Goal: Use online tool/utility: Utilize a website feature to perform a specific function

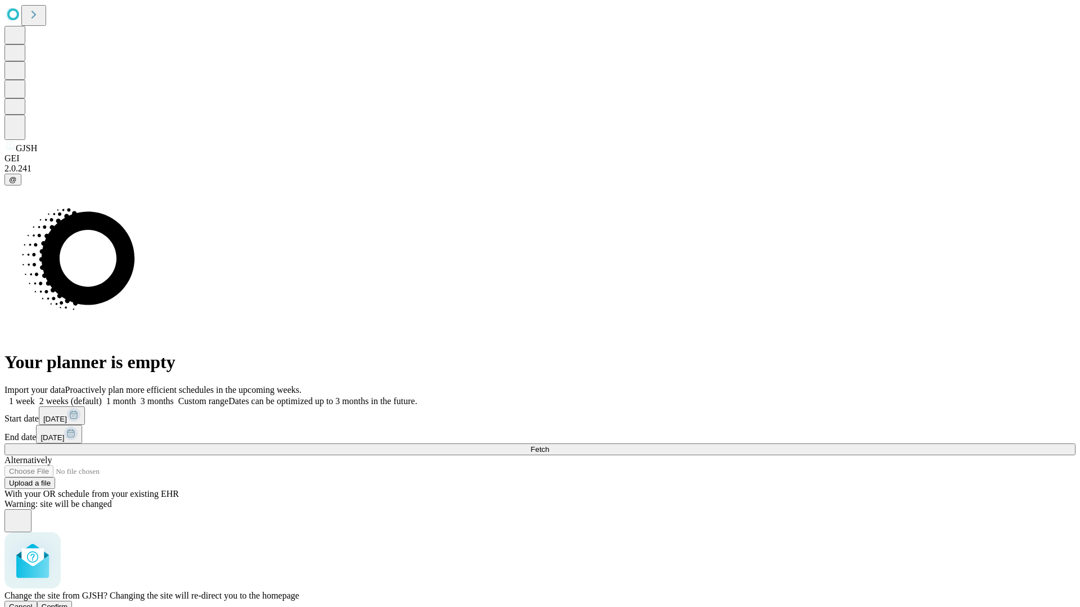
click at [68, 603] on span "Confirm" at bounding box center [55, 607] width 26 height 8
click at [102, 397] on label "2 weeks (default)" at bounding box center [68, 402] width 67 height 10
click at [549, 445] on span "Fetch" at bounding box center [539, 449] width 19 height 8
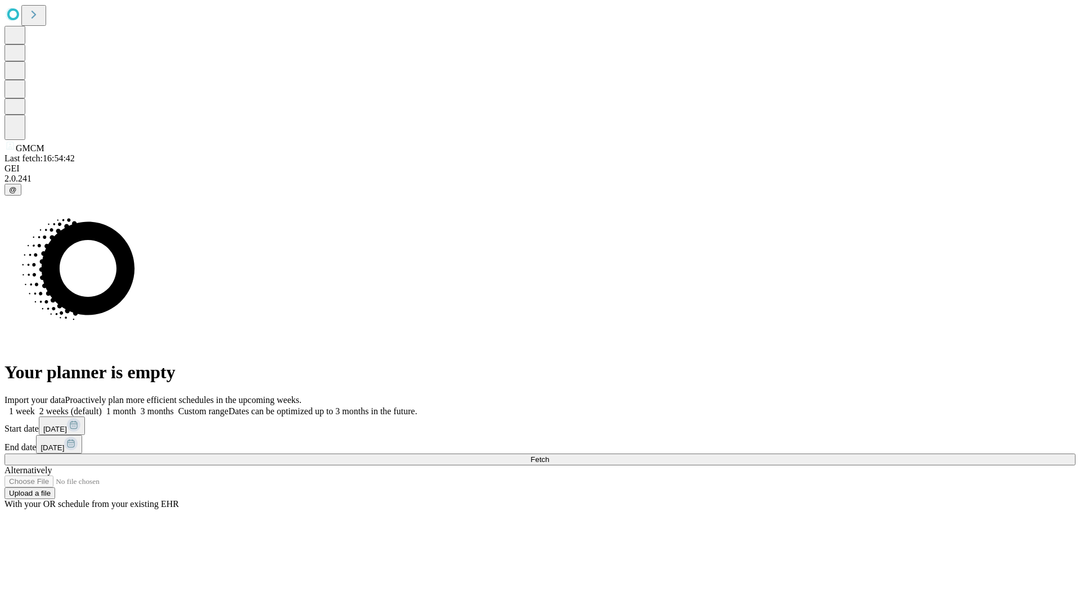
click at [102, 407] on label "2 weeks (default)" at bounding box center [68, 412] width 67 height 10
click at [549, 456] on span "Fetch" at bounding box center [539, 460] width 19 height 8
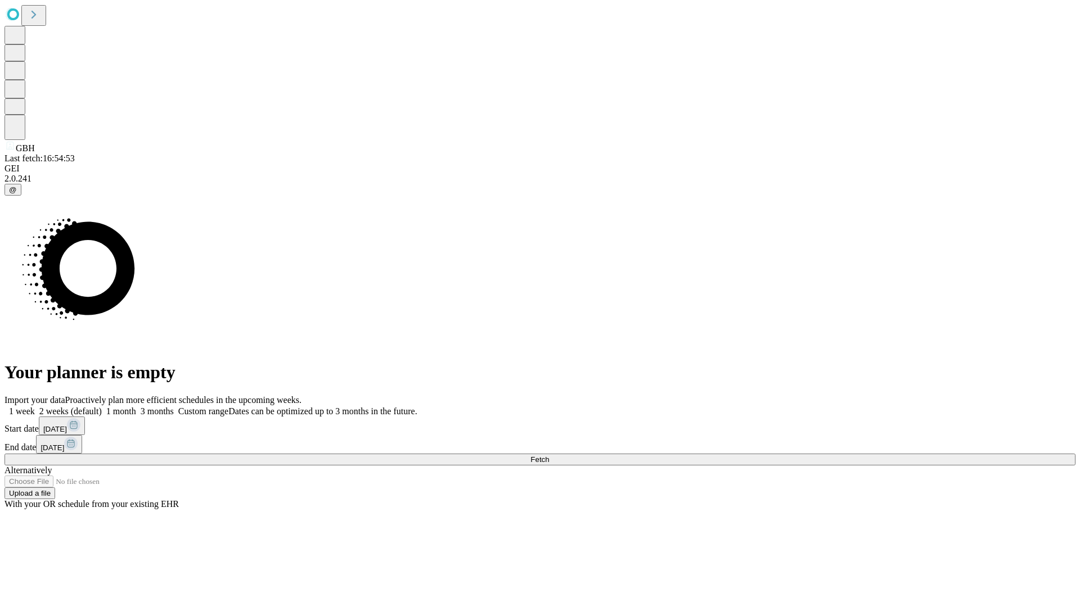
click at [102, 407] on label "2 weeks (default)" at bounding box center [68, 412] width 67 height 10
click at [549, 456] on span "Fetch" at bounding box center [539, 460] width 19 height 8
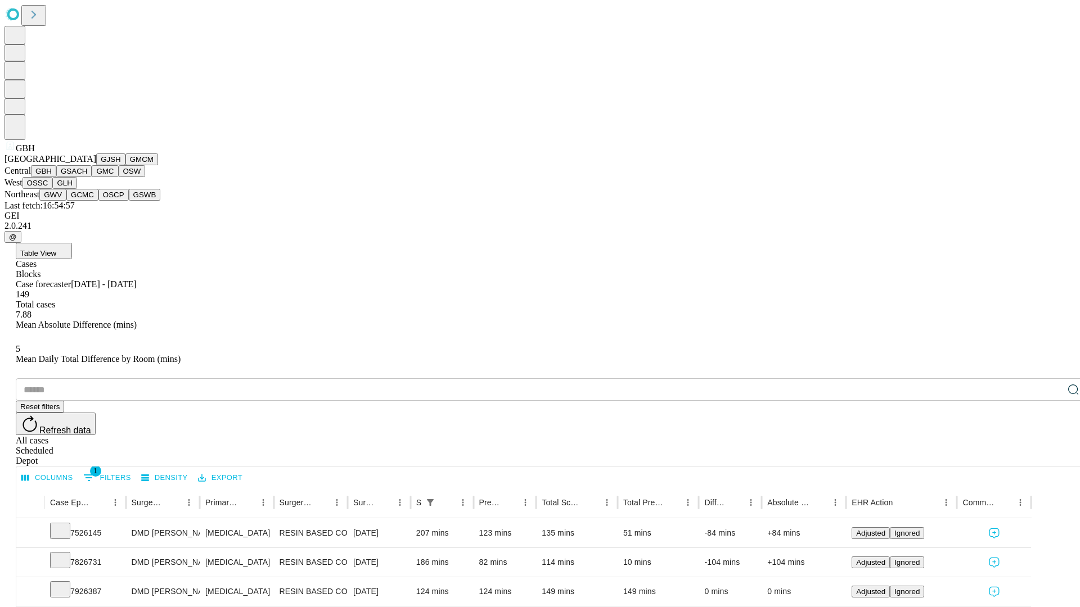
click at [87, 177] on button "GSACH" at bounding box center [73, 171] width 35 height 12
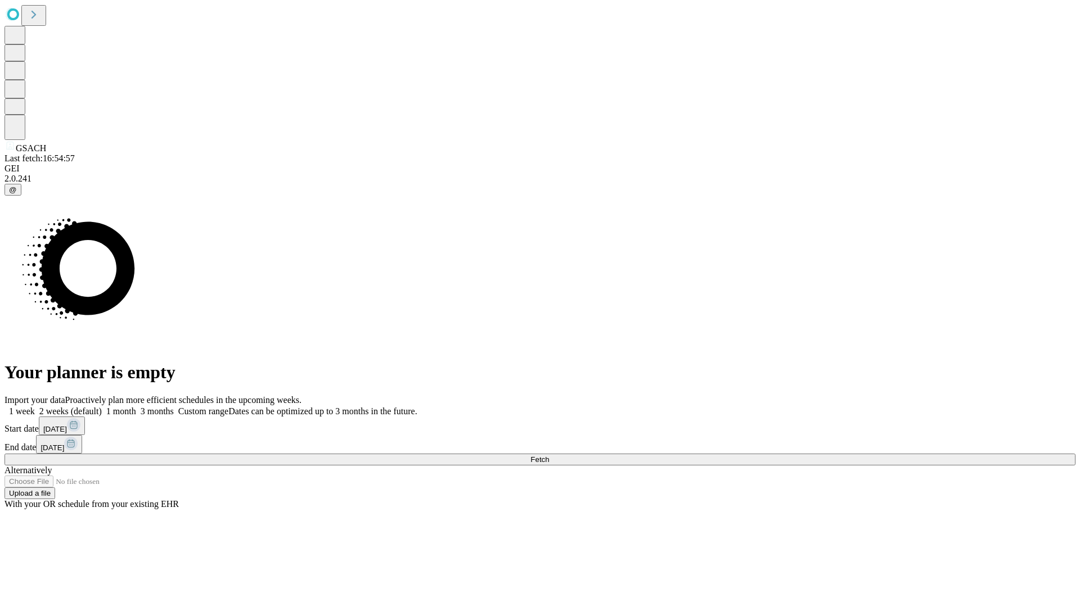
click at [102, 407] on label "2 weeks (default)" at bounding box center [68, 412] width 67 height 10
click at [549, 456] on span "Fetch" at bounding box center [539, 460] width 19 height 8
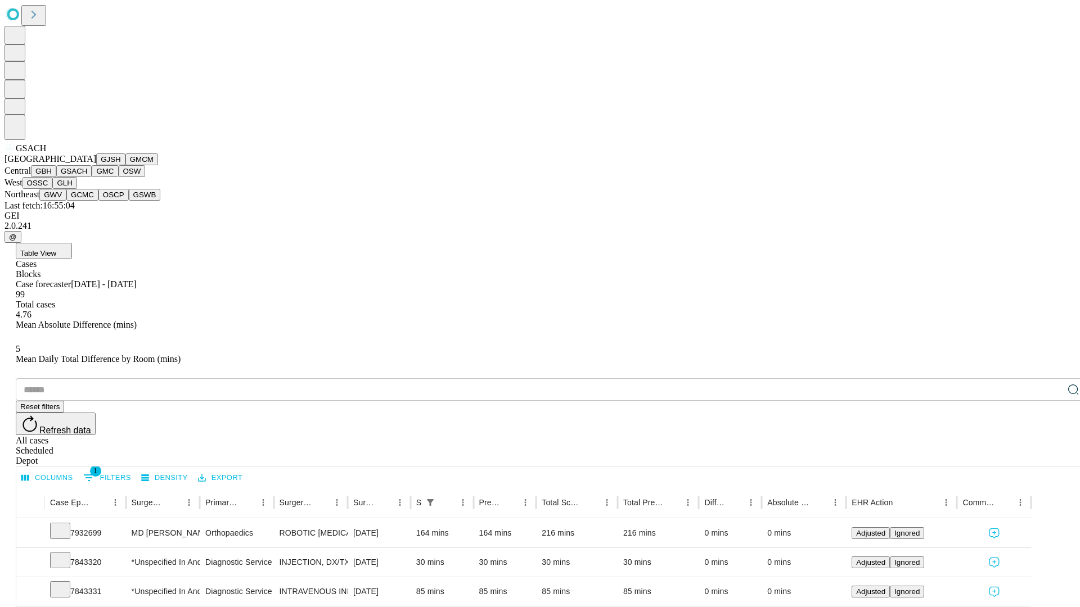
click at [92, 177] on button "GMC" at bounding box center [105, 171] width 26 height 12
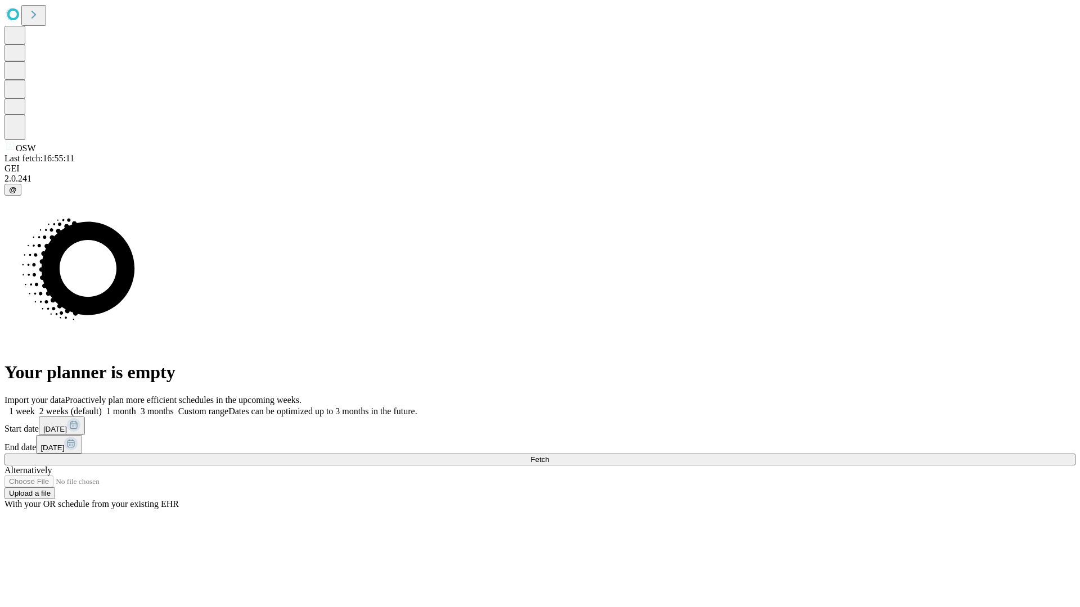
click at [102, 407] on label "2 weeks (default)" at bounding box center [68, 412] width 67 height 10
click at [549, 456] on span "Fetch" at bounding box center [539, 460] width 19 height 8
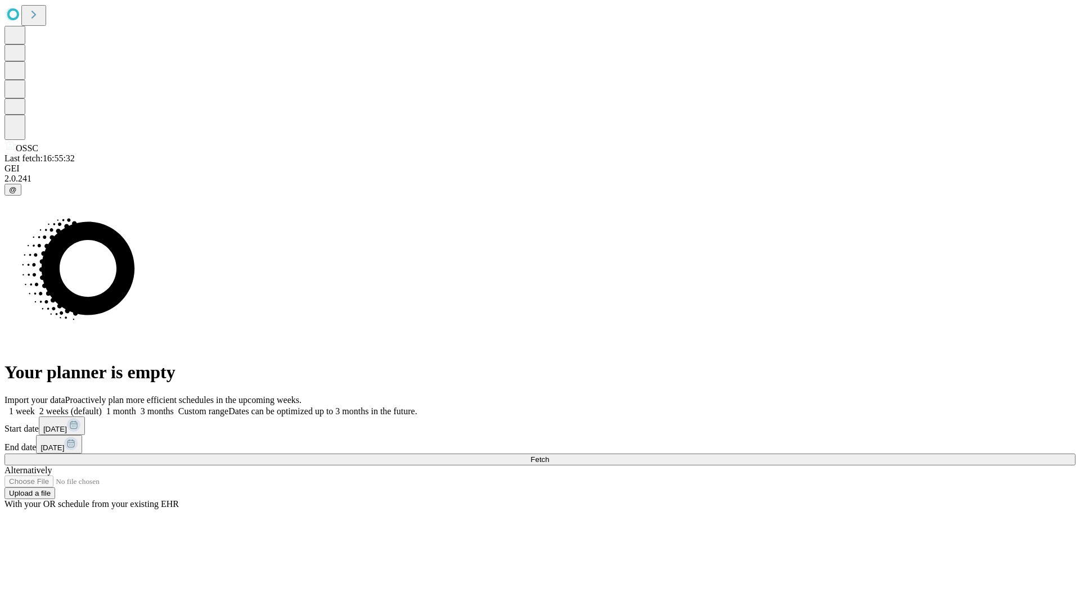
click at [102, 407] on label "2 weeks (default)" at bounding box center [68, 412] width 67 height 10
click at [549, 456] on span "Fetch" at bounding box center [539, 460] width 19 height 8
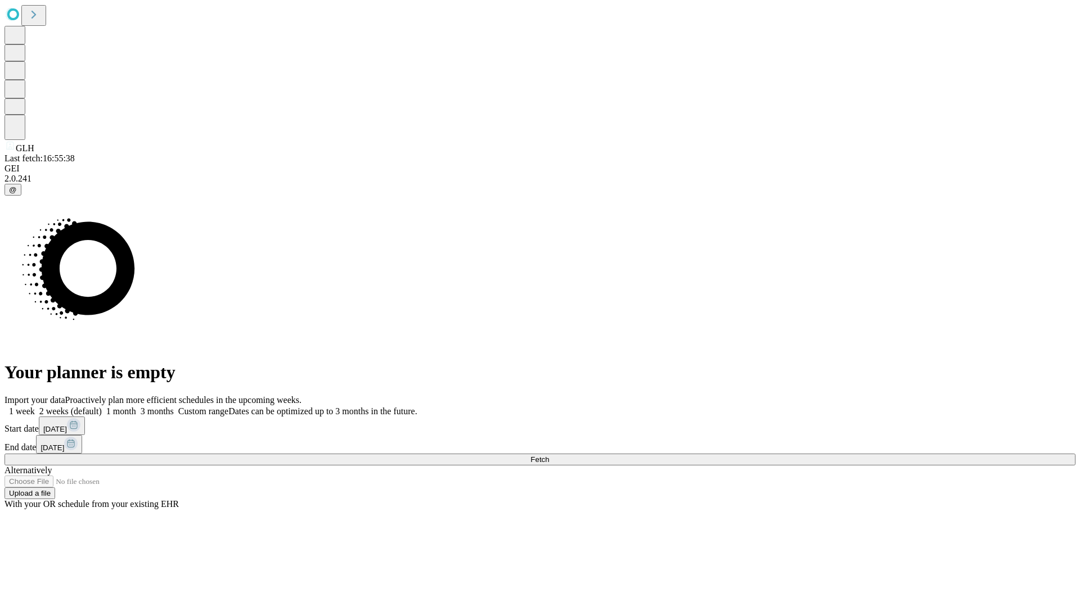
click at [102, 407] on label "2 weeks (default)" at bounding box center [68, 412] width 67 height 10
click at [549, 456] on span "Fetch" at bounding box center [539, 460] width 19 height 8
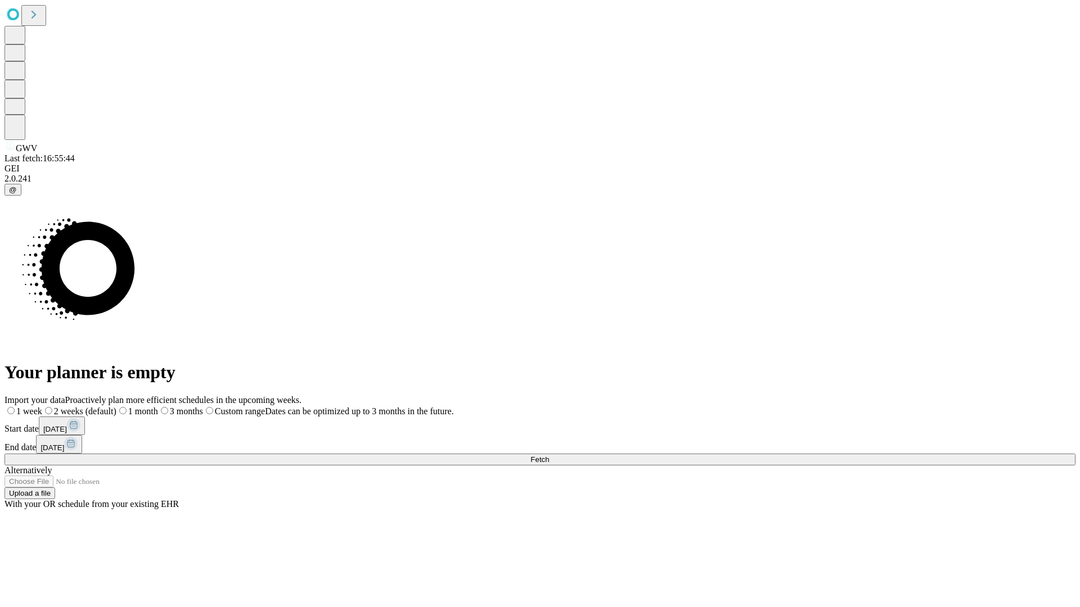
click at [116, 407] on label "2 weeks (default)" at bounding box center [79, 412] width 74 height 10
click at [549, 456] on span "Fetch" at bounding box center [539, 460] width 19 height 8
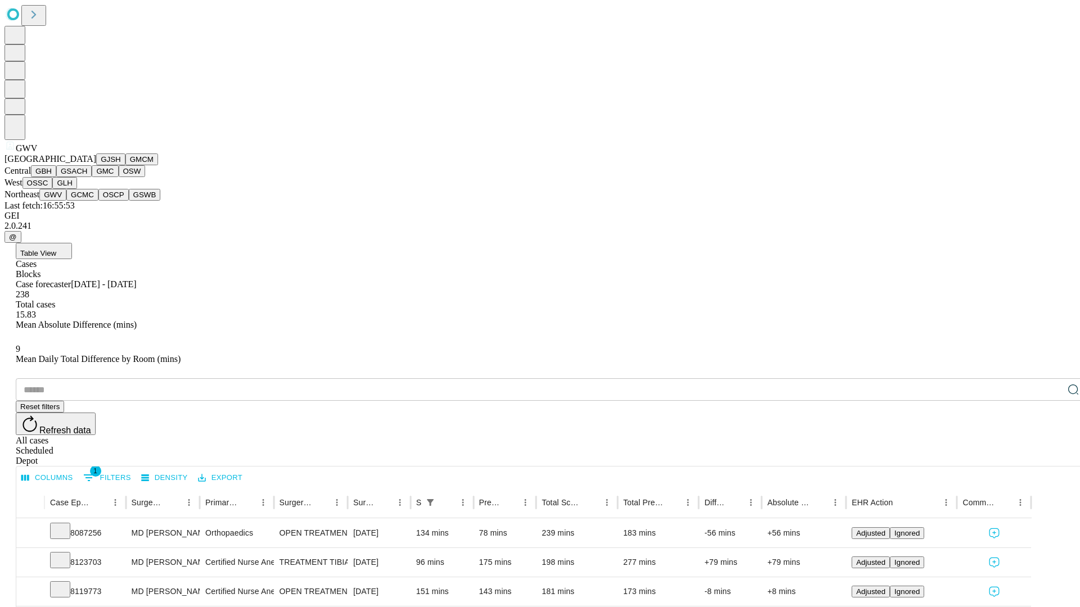
click at [87, 201] on button "GCMC" at bounding box center [82, 195] width 32 height 12
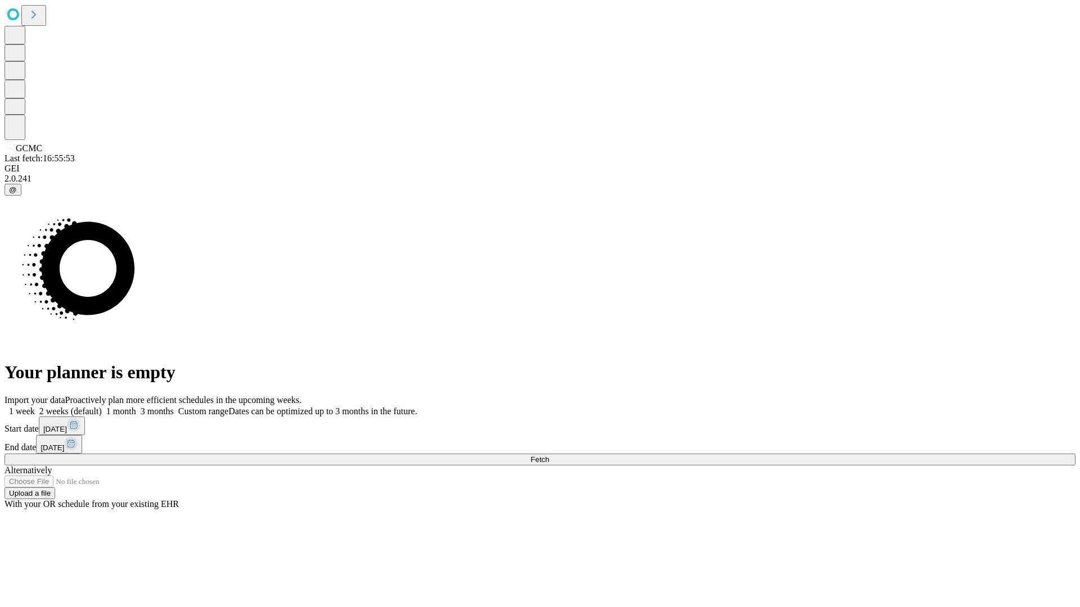
click at [102, 407] on label "2 weeks (default)" at bounding box center [68, 412] width 67 height 10
click at [549, 456] on span "Fetch" at bounding box center [539, 460] width 19 height 8
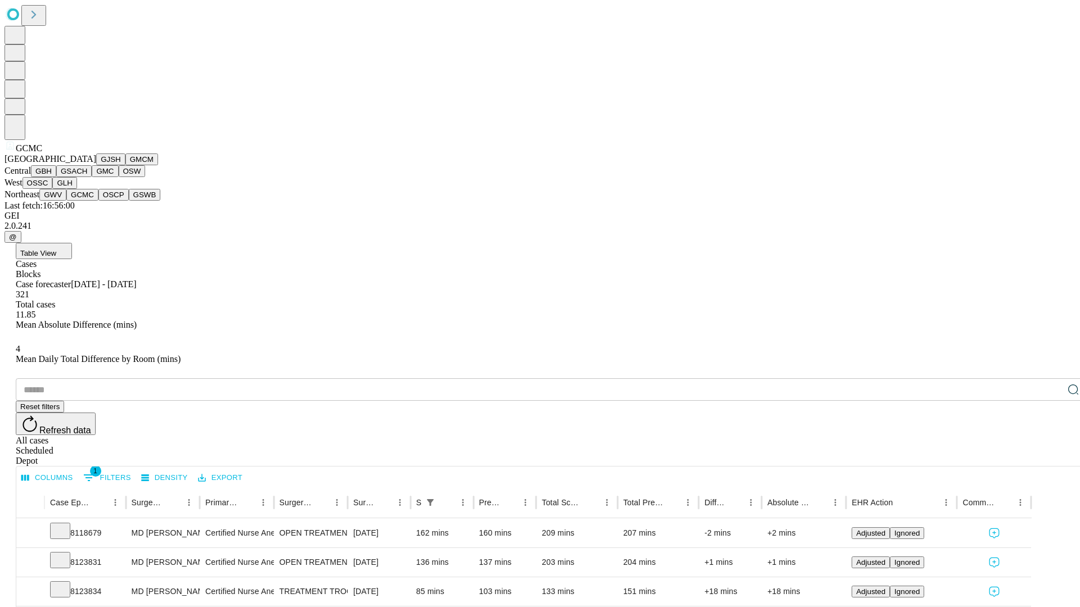
click at [98, 201] on button "OSCP" at bounding box center [113, 195] width 30 height 12
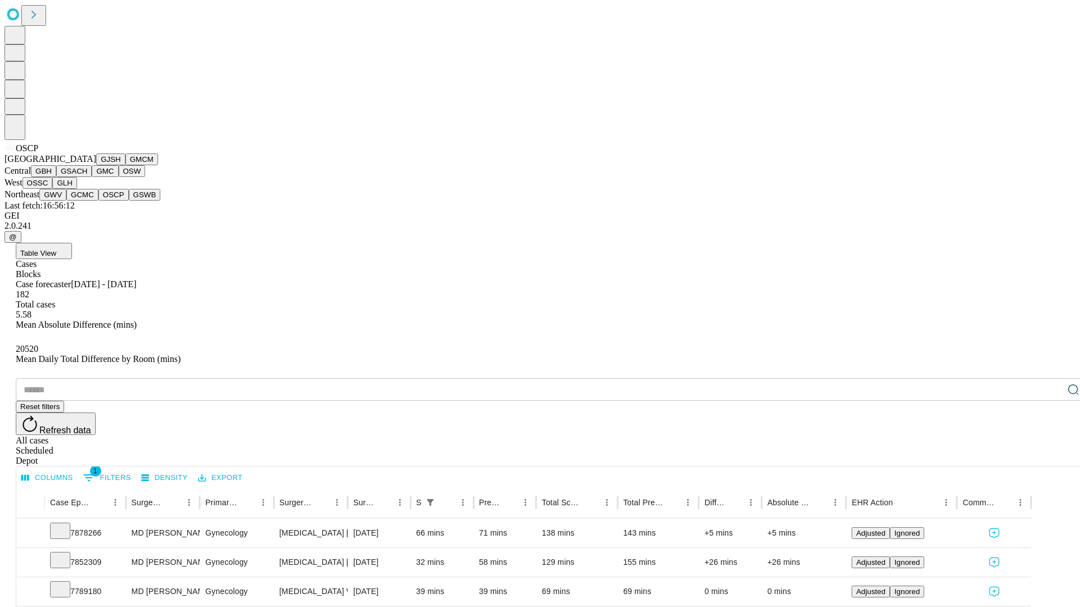
click at [129, 201] on button "GSWB" at bounding box center [145, 195] width 32 height 12
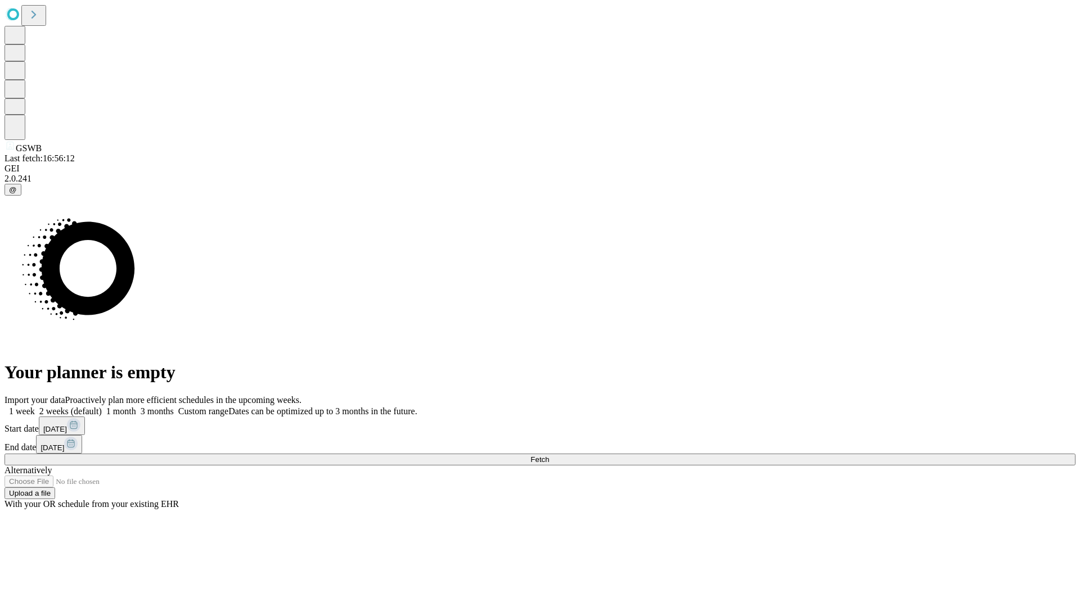
click at [102, 407] on label "2 weeks (default)" at bounding box center [68, 412] width 67 height 10
click at [549, 456] on span "Fetch" at bounding box center [539, 460] width 19 height 8
